Goal: Task Accomplishment & Management: Use online tool/utility

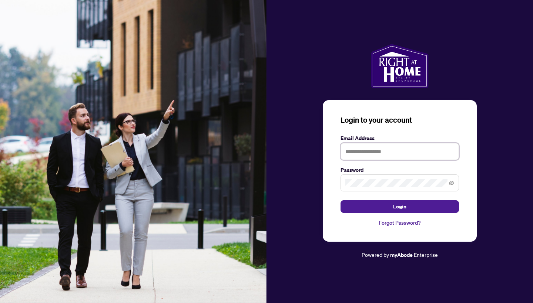
type input "**********"
click at [399, 207] on button "Login" at bounding box center [399, 206] width 118 height 13
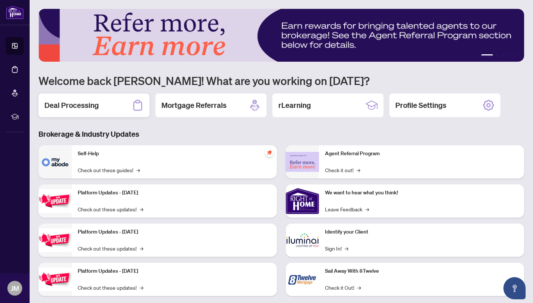
click at [76, 104] on h2 "Deal Processing" at bounding box center [71, 105] width 54 height 10
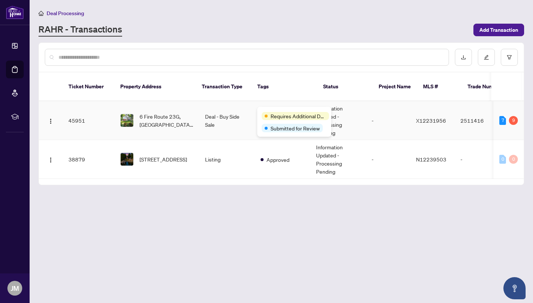
click at [271, 113] on span "Requires Additional Docs" at bounding box center [297, 116] width 55 height 8
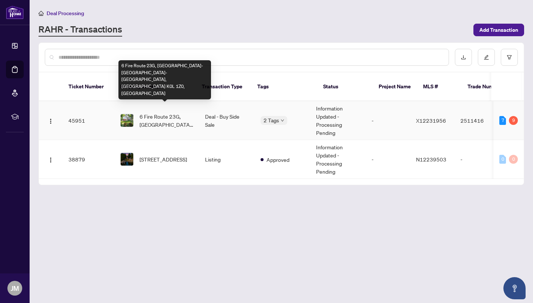
click at [159, 112] on span "6 Fire Route 23G, [GEOGRAPHIC_DATA]-[GEOGRAPHIC_DATA]-[GEOGRAPHIC_DATA], [GEOGR…" at bounding box center [166, 120] width 54 height 16
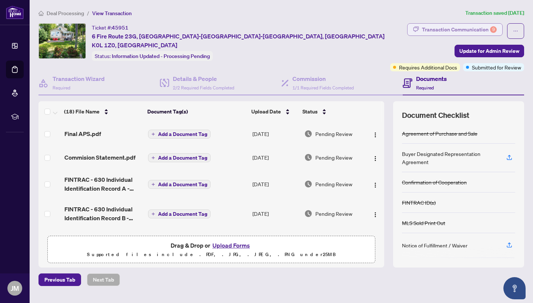
click at [461, 30] on div "Transaction Communication 9" at bounding box center [459, 30] width 75 height 12
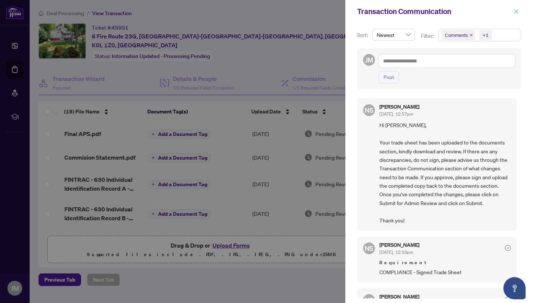
click at [516, 12] on icon "close" at bounding box center [516, 11] width 4 height 4
